Goal: Task Accomplishment & Management: Complete application form

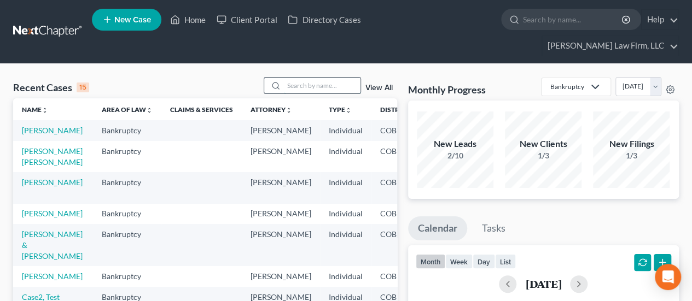
click at [316, 78] on input "search" at bounding box center [322, 86] width 77 height 16
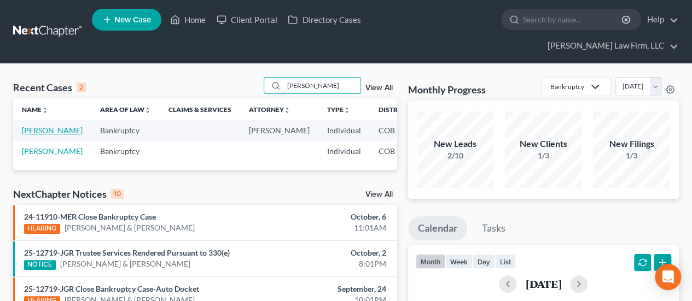
type input "[PERSON_NAME]"
click at [36, 126] on link "[PERSON_NAME]" at bounding box center [52, 130] width 61 height 9
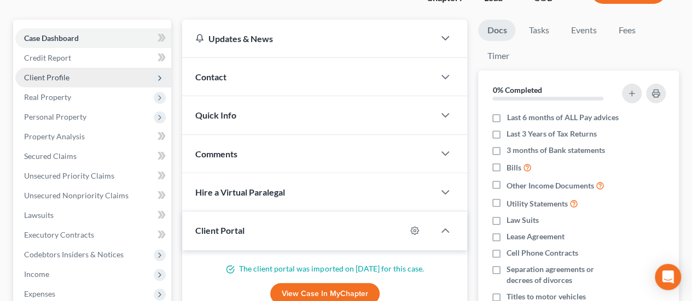
scroll to position [109, 0]
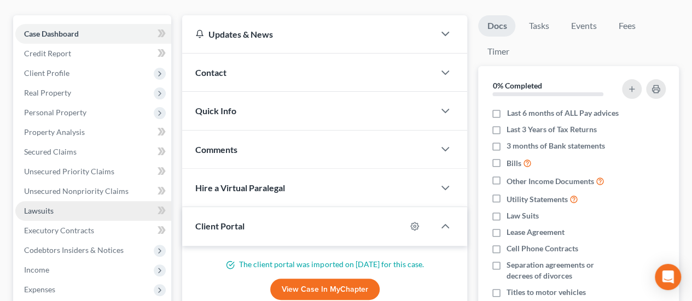
click at [88, 201] on link "Lawsuits" at bounding box center [93, 211] width 156 height 20
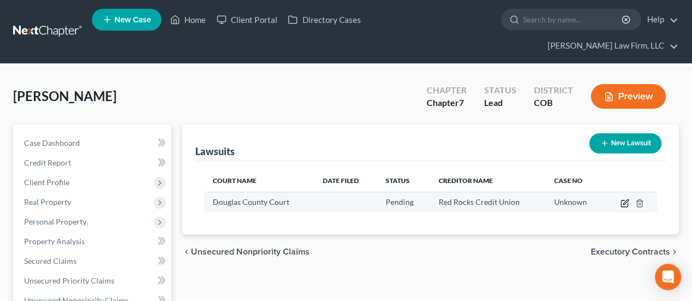
click at [622, 199] on icon "button" at bounding box center [624, 203] width 9 height 9
select select "5"
select select "0"
select select "4"
select select "5"
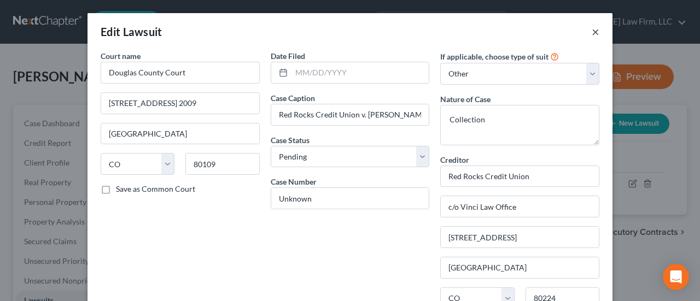
click at [592, 34] on button "×" at bounding box center [596, 31] width 8 height 13
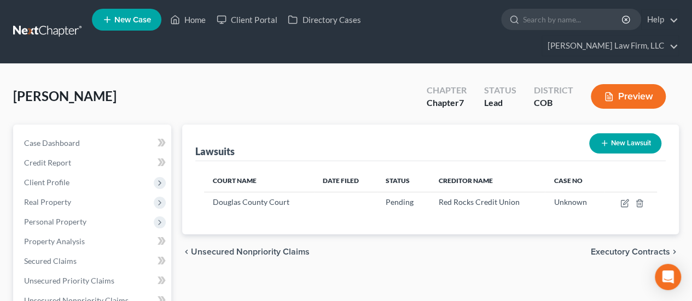
click at [614, 133] on button "New Lawsuit" at bounding box center [625, 143] width 72 height 20
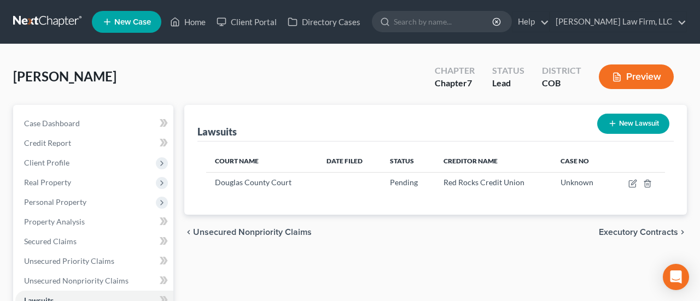
select select "0"
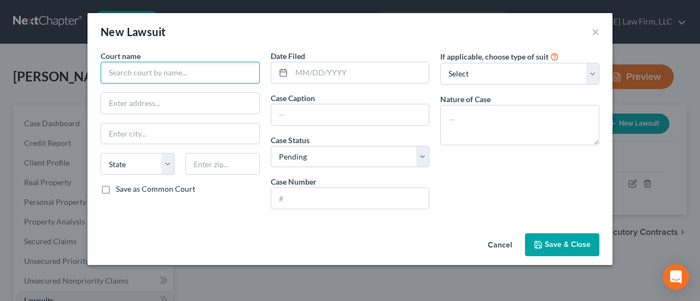
click at [188, 72] on input "text" at bounding box center [180, 73] width 159 height 22
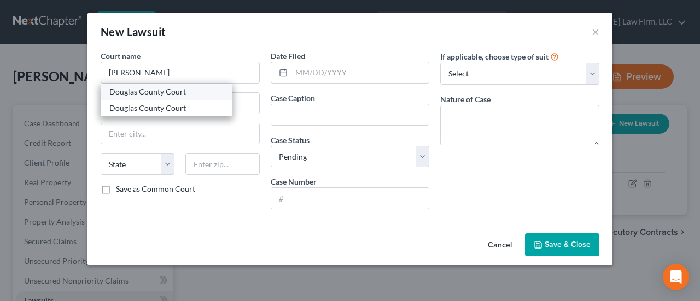
click at [170, 88] on div "Douglas County Court" at bounding box center [166, 91] width 114 height 11
type input "Douglas County Court"
type input "[GEOGRAPHIC_DATA] 2009"
type input "[GEOGRAPHIC_DATA]"
select select "5"
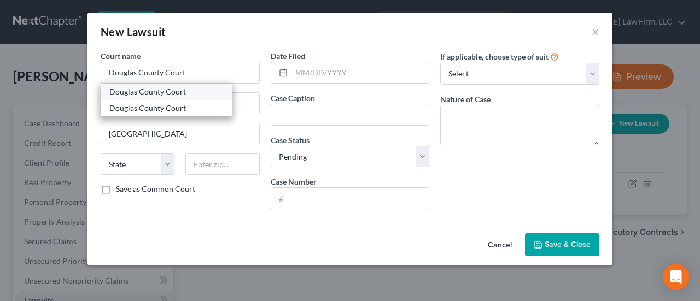
type input "80199"
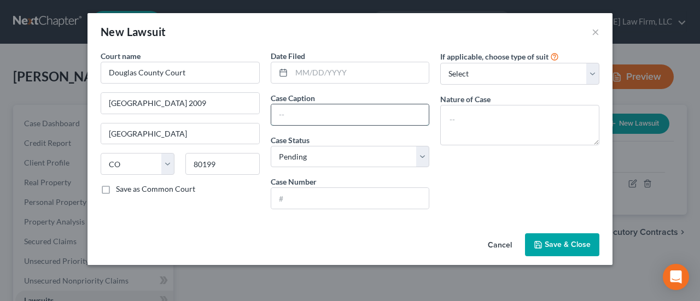
click at [315, 114] on input "text" at bounding box center [350, 114] width 158 height 21
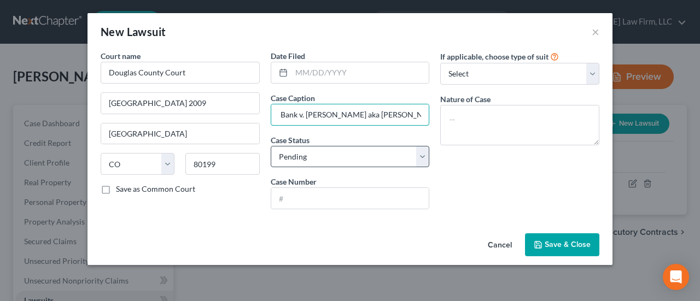
scroll to position [0, 97]
type input "American Express National Bank v. [PERSON_NAME] aka [PERSON_NAME]"
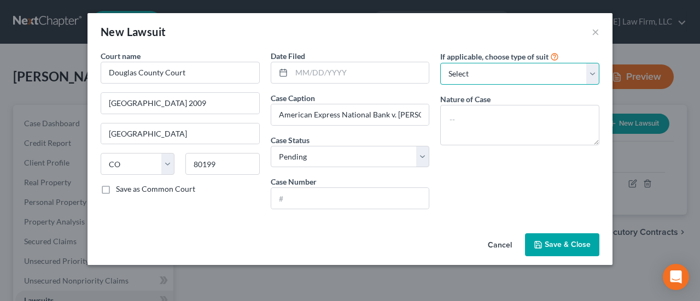
click at [595, 73] on select "Select Repossession Garnishment Foreclosure Attached, Seized, Or Levied Other" at bounding box center [519, 74] width 159 height 22
select select "4"
click at [440, 63] on select "Select Repossession Garnishment Foreclosure Attached, Seized, Or Levied Other" at bounding box center [519, 74] width 159 height 22
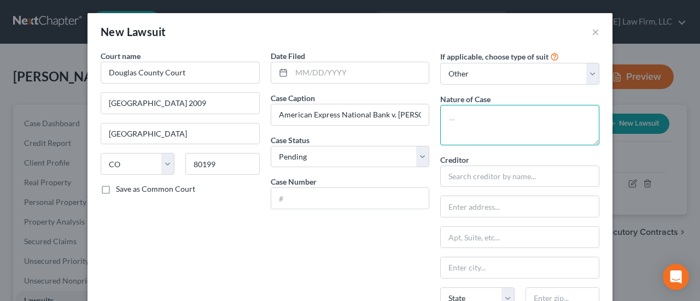
click at [476, 120] on textarea at bounding box center [519, 125] width 159 height 40
type textarea "Collection"
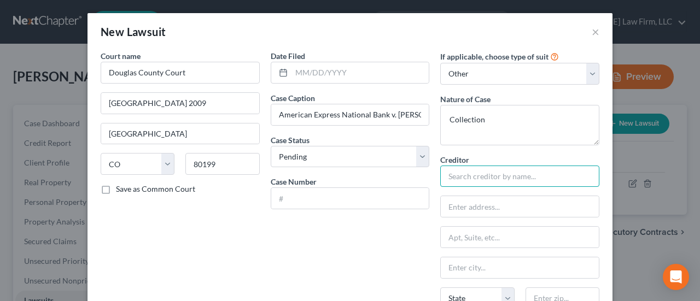
click at [479, 172] on input "text" at bounding box center [519, 177] width 159 height 22
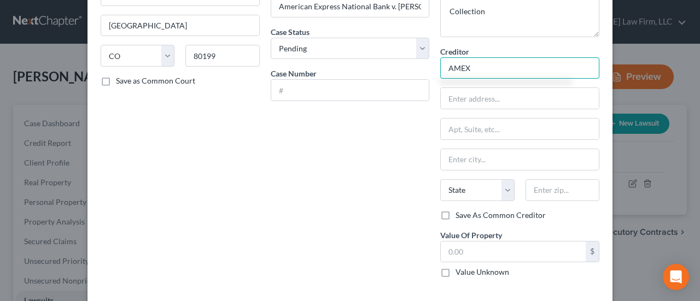
scroll to position [109, 0]
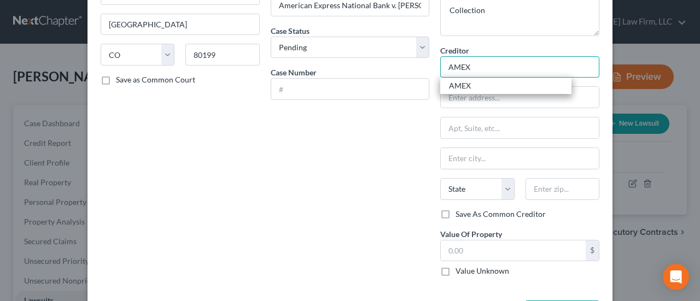
drag, startPoint x: 468, startPoint y: 67, endPoint x: 445, endPoint y: 72, distance: 24.0
click at [445, 72] on input "AMEX" at bounding box center [519, 67] width 159 height 22
type input "American Express"
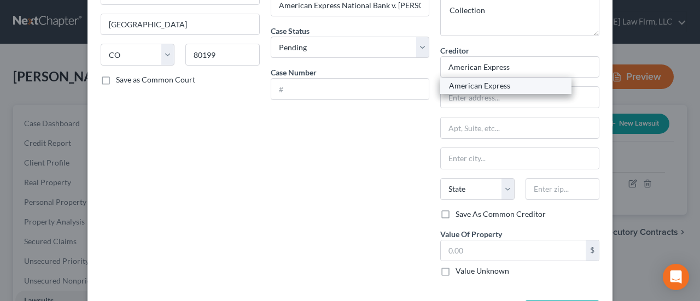
click at [457, 92] on div "American Express" at bounding box center [505, 86] width 131 height 16
type input "PO Box 6031"
type input "[PERSON_NAME] Stream"
select select "14"
type input "60197-6031"
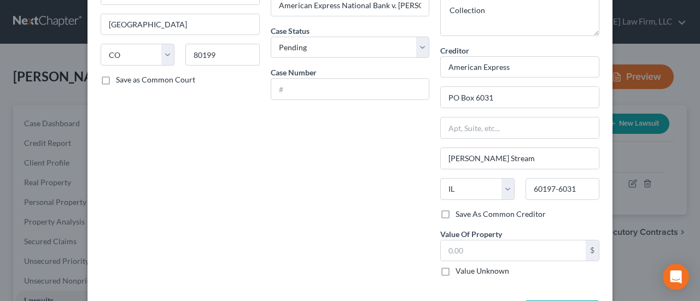
click at [456, 213] on label "Save As Common Creditor" at bounding box center [501, 214] width 90 height 11
click at [460, 213] on input "Save As Common Creditor" at bounding box center [463, 212] width 7 height 7
click at [456, 212] on label "Save As Common Creditor" at bounding box center [501, 214] width 90 height 11
click at [460, 212] on input "Save As Common Creditor" at bounding box center [463, 212] width 7 height 7
checkbox input "false"
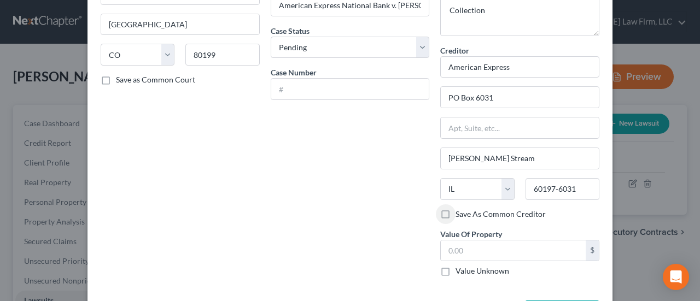
scroll to position [150, 0]
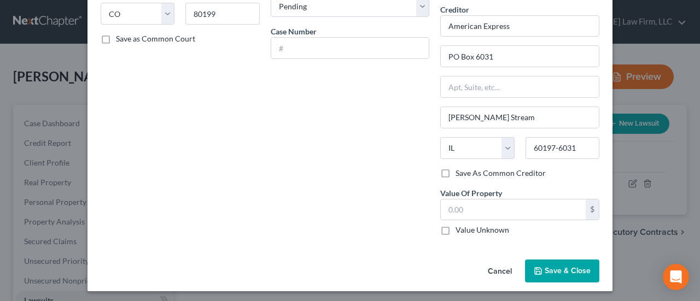
click at [574, 267] on span "Save & Close" at bounding box center [568, 270] width 46 height 9
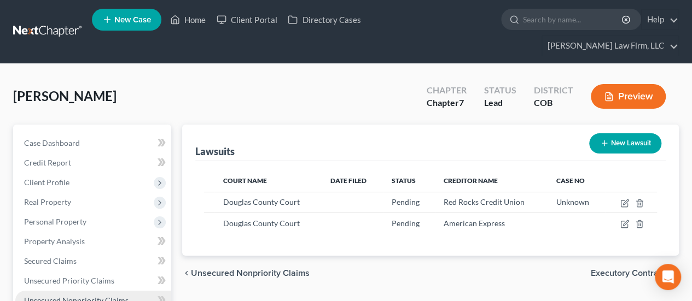
click at [87, 296] on span "Unsecured Nonpriority Claims" at bounding box center [76, 300] width 104 height 9
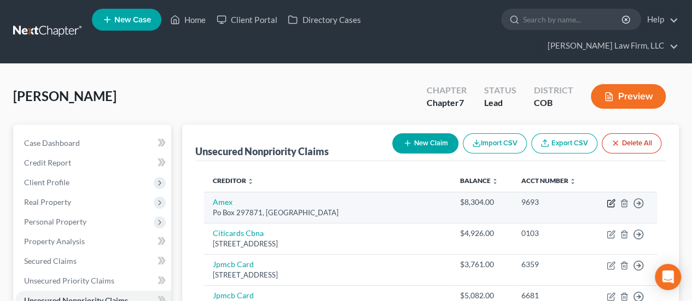
click at [609, 199] on icon "button" at bounding box center [610, 203] width 9 height 9
select select "9"
select select "2"
select select "0"
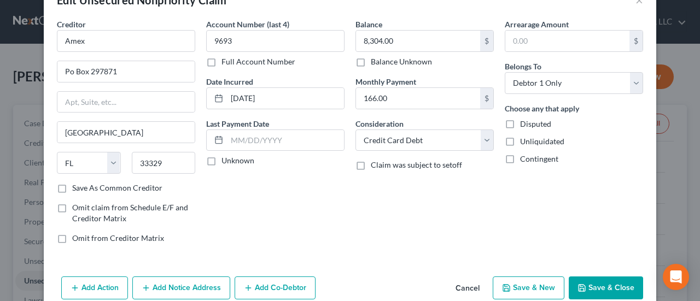
scroll to position [81, 0]
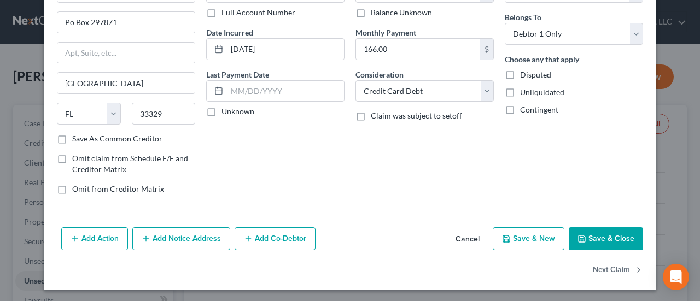
click at [182, 234] on button "Add Notice Address" at bounding box center [181, 238] width 98 height 23
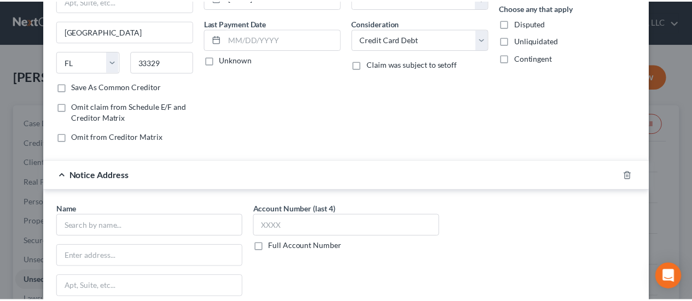
scroll to position [300, 0]
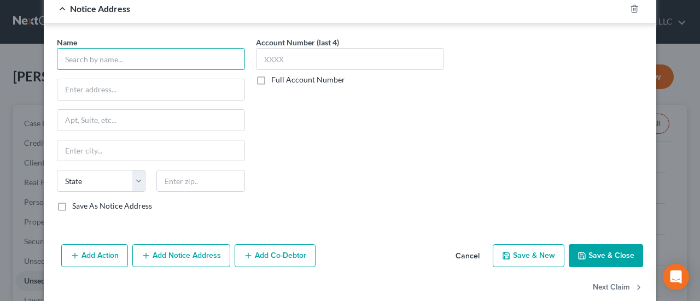
click at [125, 56] on input "text" at bounding box center [151, 59] width 188 height 22
type input "[PERSON_NAME] & Associates, PC"
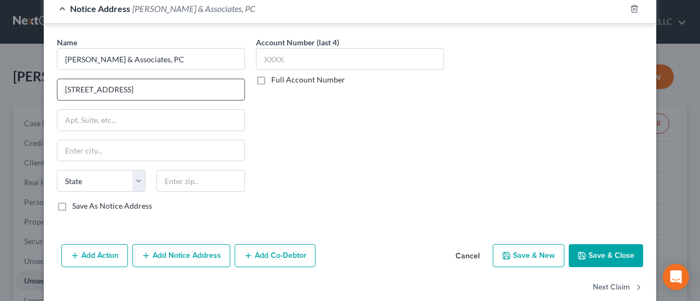
type input "[STREET_ADDRESS]"
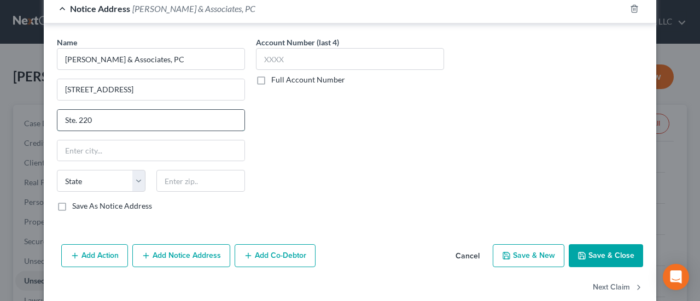
type input "Ste. 220"
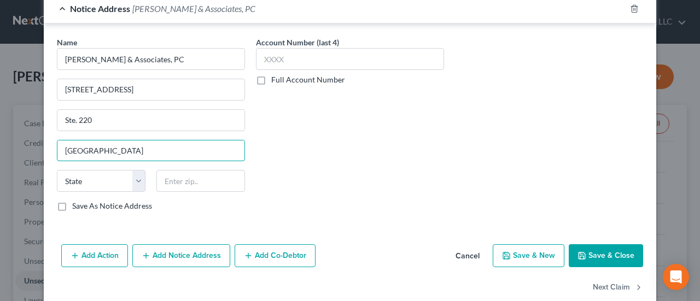
type input "[GEOGRAPHIC_DATA]"
select select "5"
type input "80112"
drag, startPoint x: 59, startPoint y: 201, endPoint x: 64, endPoint y: 200, distance: 5.5
click at [72, 201] on label "Save As Notice Address" at bounding box center [112, 206] width 80 height 11
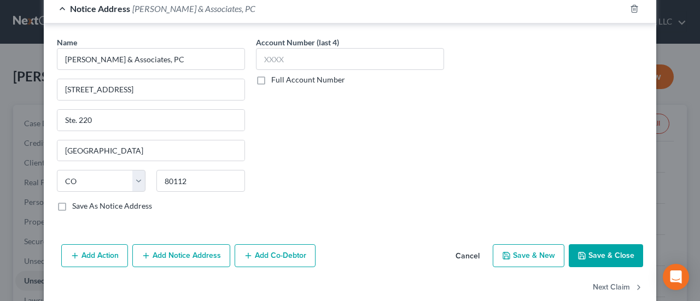
click at [77, 201] on input "Save As Notice Address" at bounding box center [80, 204] width 7 height 7
click at [588, 246] on button "Save & Close" at bounding box center [606, 255] width 74 height 23
checkbox input "false"
